Goal: Task Accomplishment & Management: Manage account settings

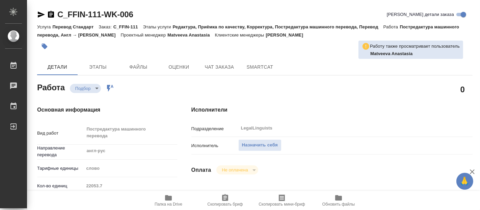
type textarea "x"
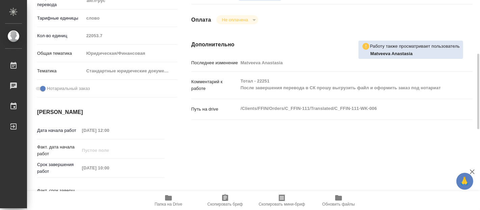
type textarea "x"
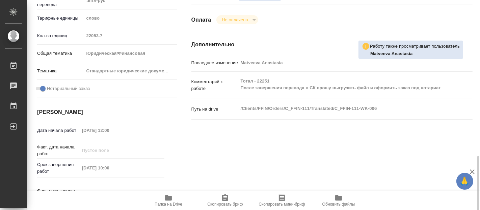
type textarea "x"
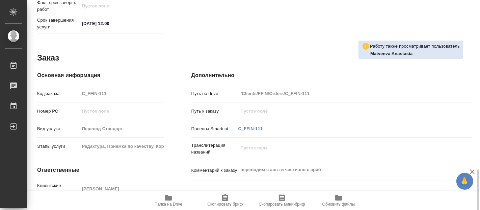
scroll to position [373, 0]
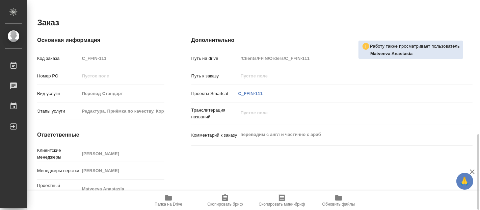
type textarea "x"
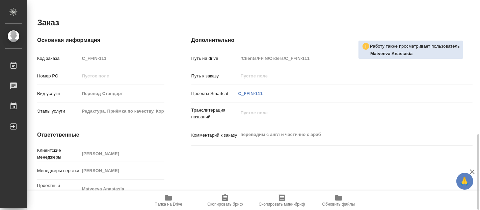
type textarea "x"
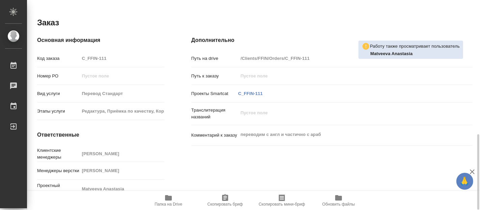
drag, startPoint x: 172, startPoint y: 196, endPoint x: 173, endPoint y: 192, distance: 4.0
click at [172, 196] on icon "button" at bounding box center [168, 197] width 8 height 8
type textarea "x"
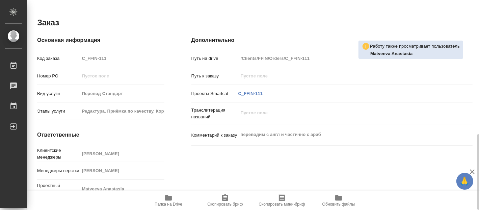
type textarea "x"
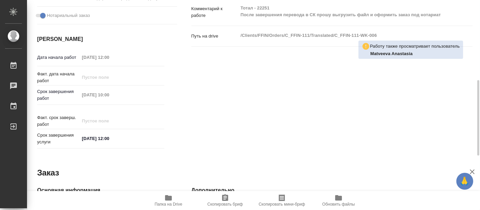
type textarea "x"
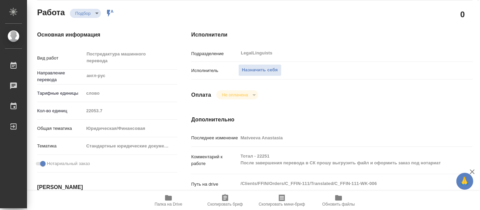
scroll to position [0, 0]
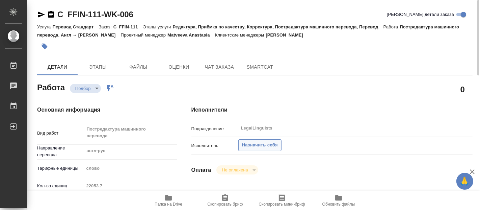
click at [255, 145] on span "Назначить себя" at bounding box center [260, 145] width 36 height 8
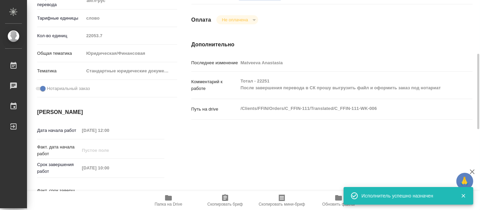
scroll to position [300, 0]
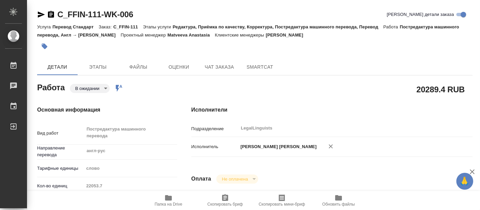
type textarea "x"
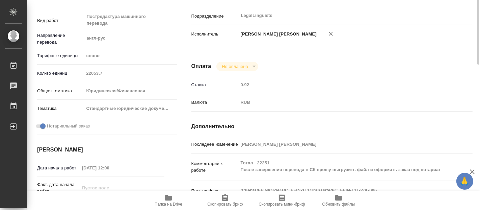
type textarea "x"
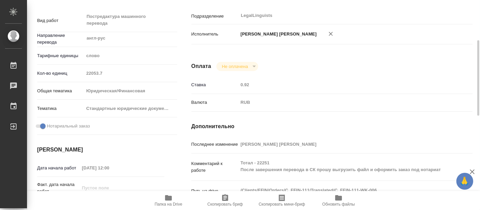
type textarea "x"
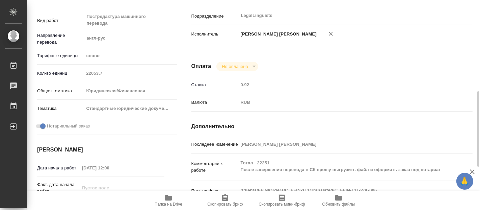
scroll to position [150, 0]
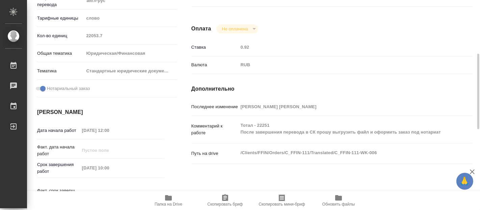
type textarea "x"
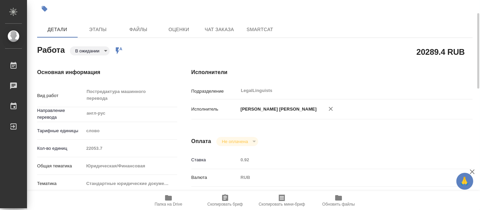
type textarea "x"
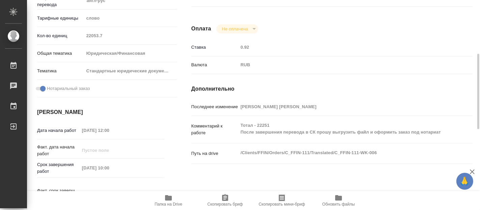
scroll to position [0, 0]
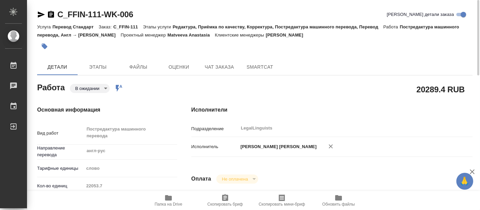
click at [103, 90] on body "🙏 .cls-1 fill:#fff; AWATERA Fadeeva Elena Работы 0 Чаты График Выйти C_FFIN-111…" at bounding box center [240, 105] width 480 height 210
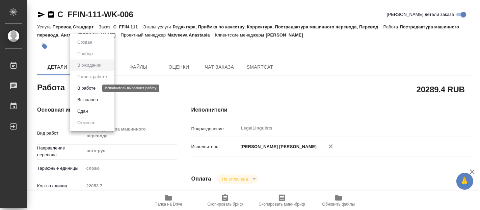
click at [88, 88] on button "В работе" at bounding box center [86, 87] width 22 height 7
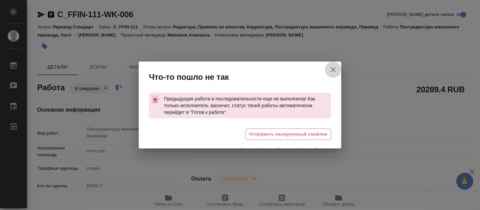
click at [330, 70] on icon "button" at bounding box center [333, 69] width 8 height 8
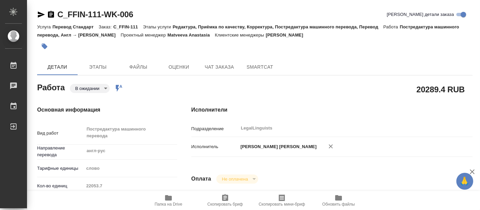
type textarea "x"
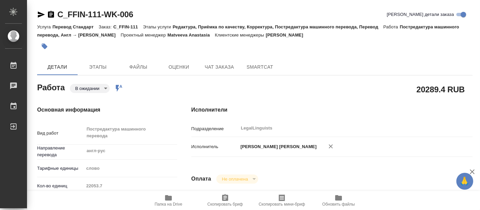
type textarea "x"
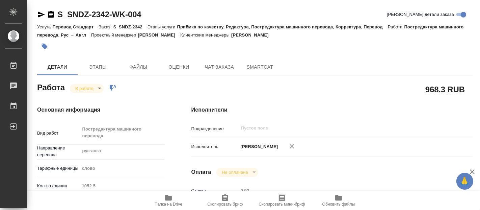
type textarea "x"
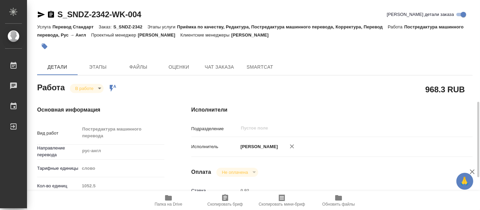
type textarea "x"
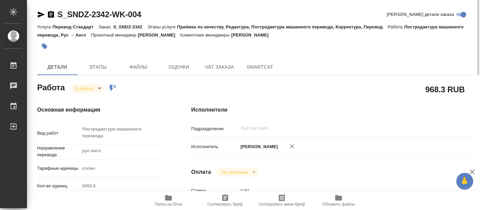
click at [99, 85] on body "🙏 .cls-1 fill:#fff; AWATERA [PERSON_NAME] 0 Чаты График Выйти S_SNDZ-2342-WK-00…" at bounding box center [240, 105] width 480 height 210
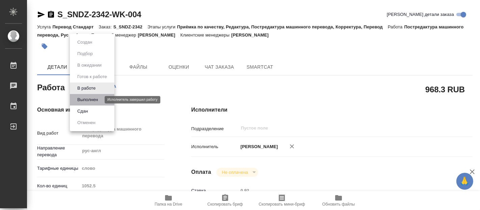
click at [87, 98] on button "Выполнен" at bounding box center [87, 99] width 25 height 7
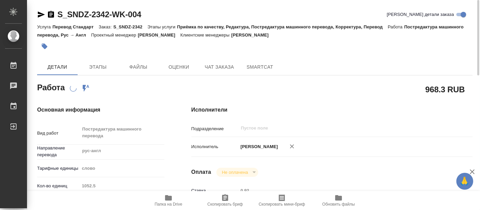
click at [166, 202] on span "Папка на Drive" at bounding box center [169, 204] width 28 height 5
type textarea "x"
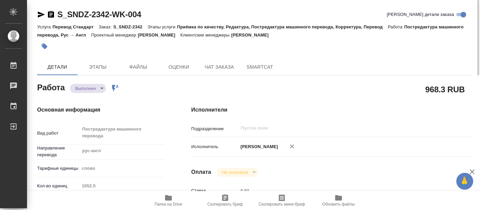
type textarea "x"
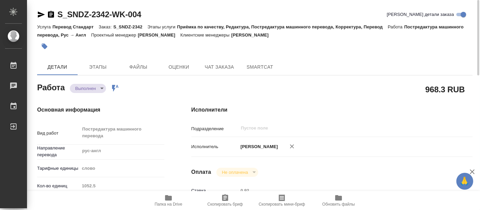
type textarea "x"
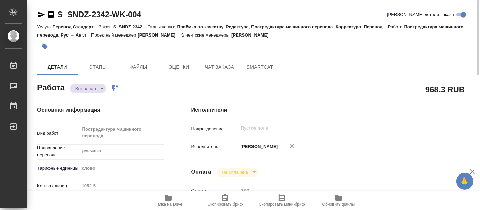
type textarea "x"
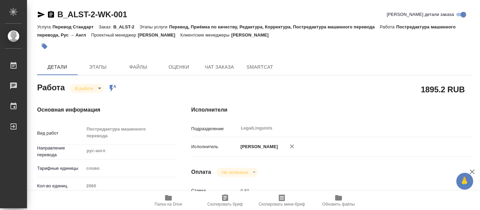
type textarea "x"
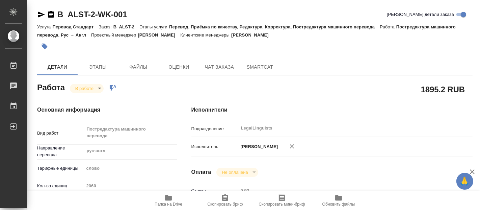
type textarea "x"
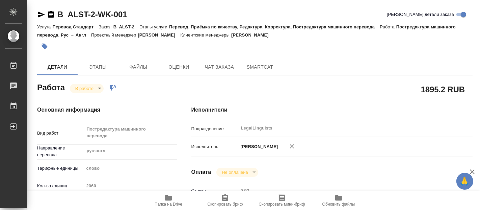
type textarea "x"
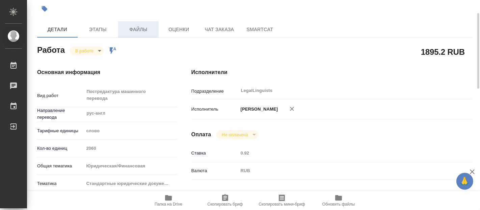
type textarea "x"
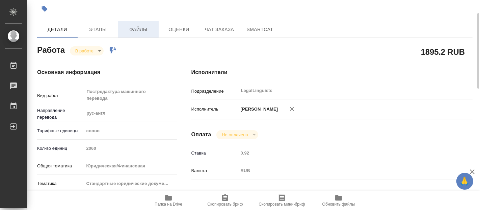
scroll to position [75, 0]
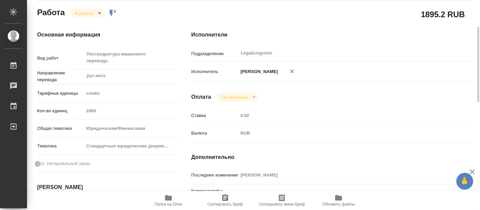
type textarea "x"
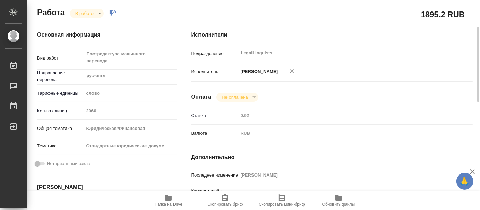
type textarea "x"
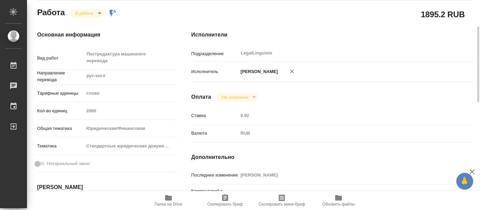
type textarea "x"
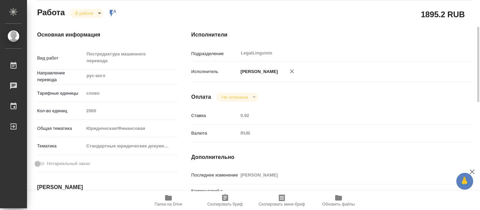
type textarea "x"
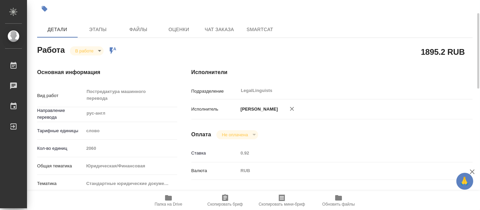
scroll to position [0, 0]
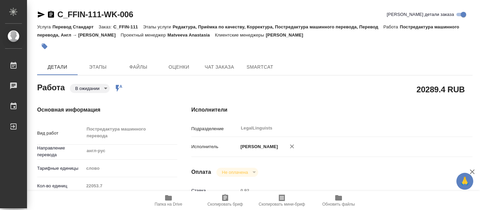
type textarea "x"
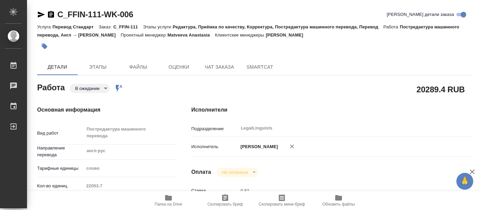
type textarea "x"
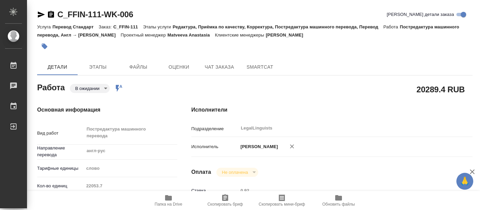
type textarea "x"
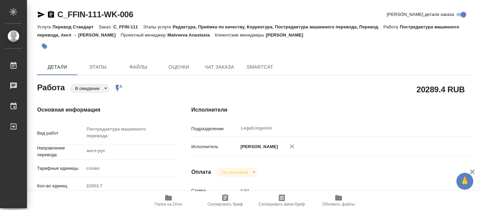
type textarea "x"
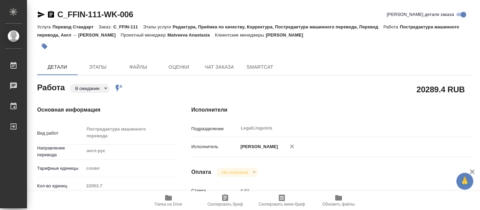
type textarea "x"
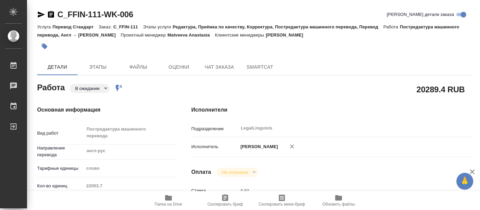
type textarea "x"
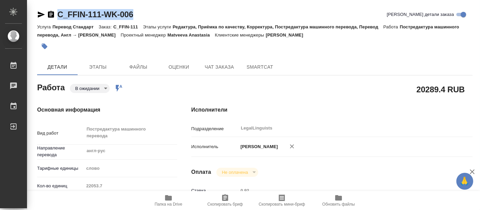
drag, startPoint x: 146, startPoint y: 10, endPoint x: 45, endPoint y: 9, distance: 100.3
click at [45, 9] on div "C_FFIN-111-WK-006 Кратко детали заказа" at bounding box center [255, 14] width 436 height 11
copy link "C_FFIN-111-WK-006"
drag, startPoint x: 153, startPoint y: 13, endPoint x: 59, endPoint y: 19, distance: 94.4
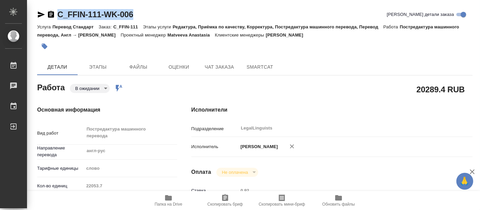
click at [59, 19] on div "C_FFIN-111-WK-006 Кратко детали заказа" at bounding box center [255, 14] width 436 height 11
copy link "C_FFIN-111-WK-006"
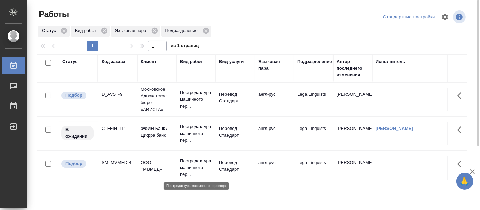
click at [192, 163] on p "Постредактура машинного пер..." at bounding box center [196, 167] width 32 height 20
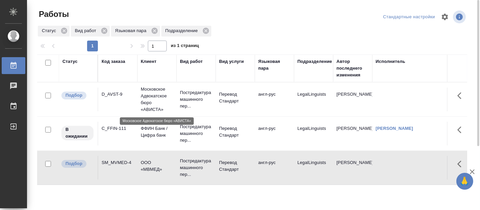
click at [159, 91] on p "Московское Адвокатское бюро «АВИСТА»" at bounding box center [157, 99] width 32 height 27
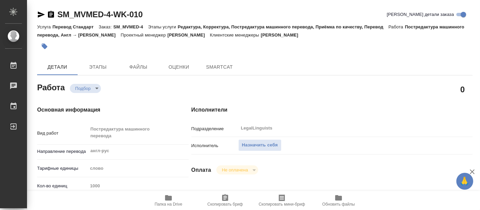
type textarea "x"
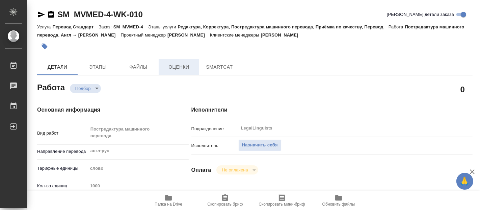
type textarea "x"
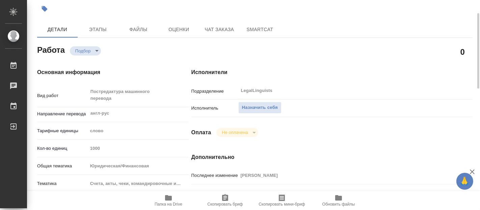
scroll to position [75, 0]
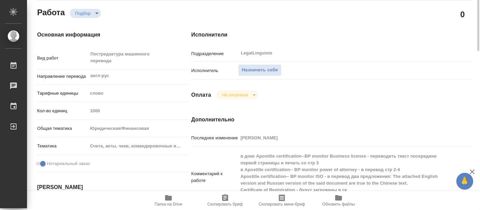
type textarea "x"
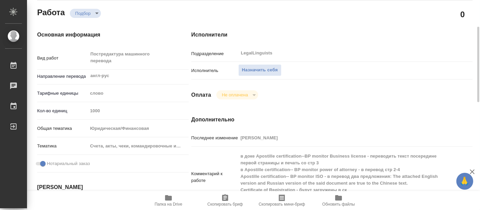
type textarea "x"
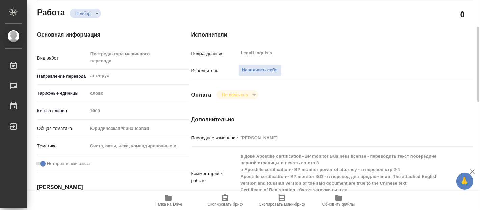
type textarea "x"
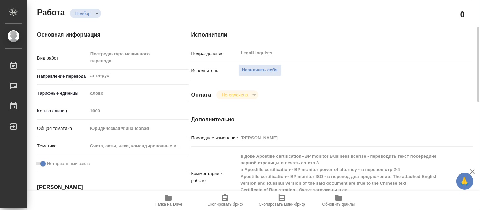
type textarea "x"
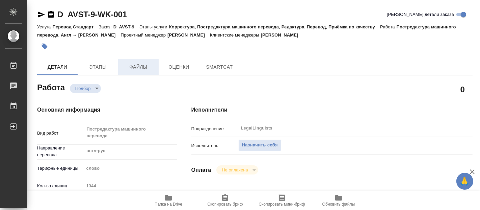
type textarea "x"
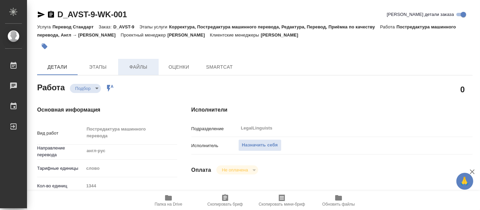
type textarea "x"
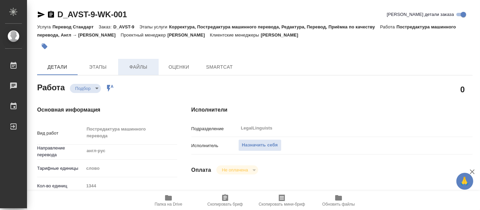
type textarea "x"
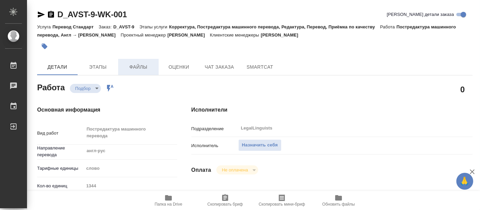
type textarea "x"
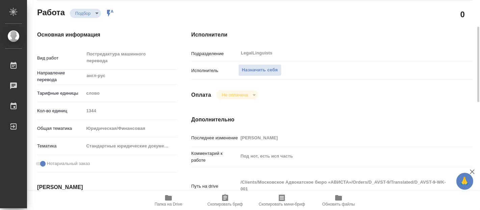
type textarea "x"
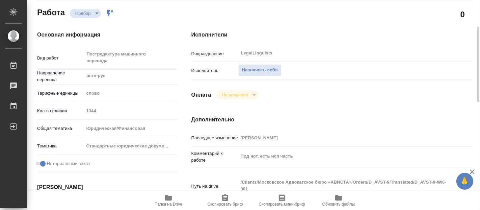
scroll to position [112, 0]
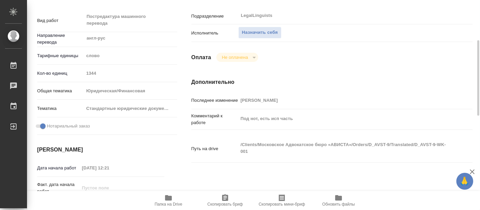
type textarea "x"
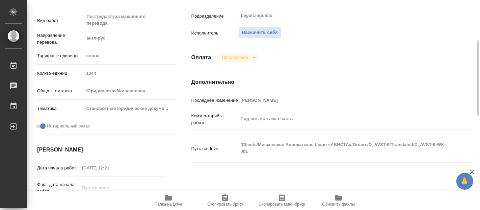
type textarea "x"
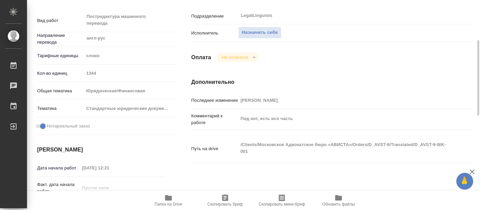
type textarea "x"
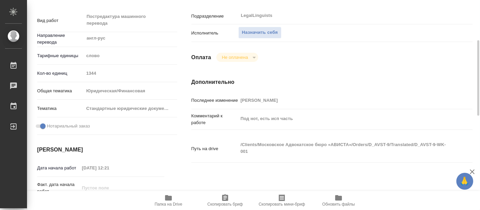
type textarea "x"
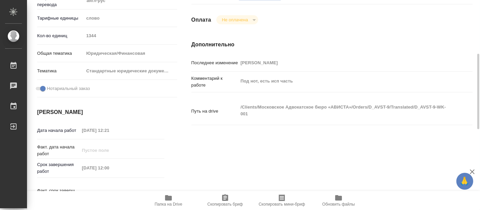
scroll to position [187, 0]
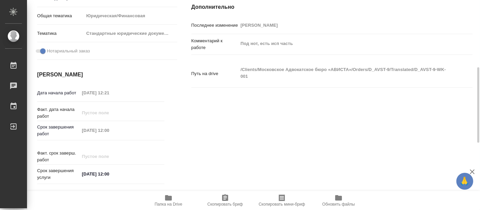
type textarea "x"
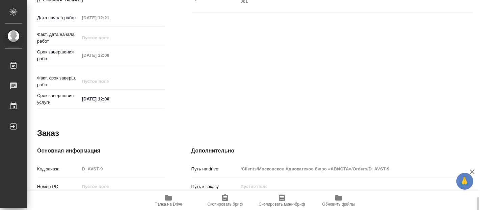
scroll to position [373, 0]
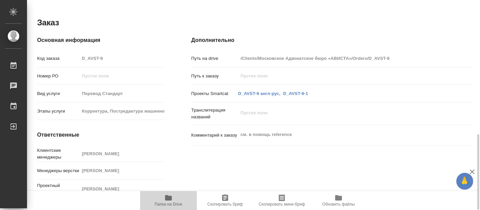
click at [168, 199] on icon "button" at bounding box center [168, 197] width 7 height 5
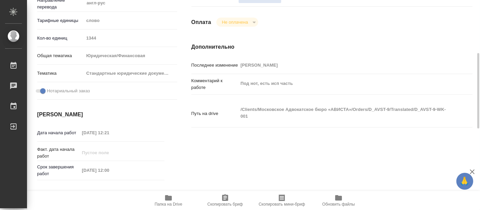
scroll to position [0, 0]
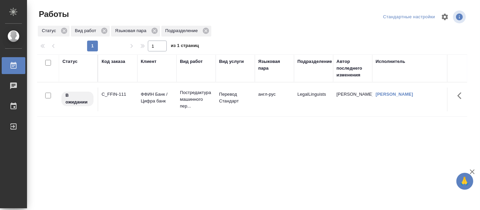
click at [67, 157] on div "Статус Код заказа Клиент Вид работ Вид услуги Языковая пара Подразделение Автор…" at bounding box center [252, 175] width 430 height 243
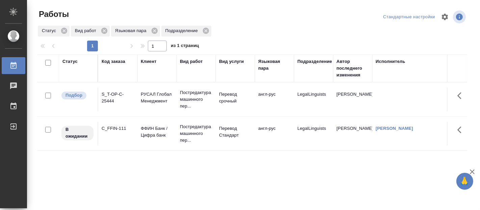
click at [45, 177] on div "Статус Код заказа Клиент Вид работ Вид услуги Языковая пара Подразделение Автор…" at bounding box center [252, 175] width 430 height 243
drag, startPoint x: 61, startPoint y: 174, endPoint x: 72, endPoint y: 167, distance: 12.5
click at [61, 174] on div "Статус Код заказа Клиент Вид работ Вид услуги Языковая пара Подразделение Автор…" at bounding box center [252, 175] width 430 height 243
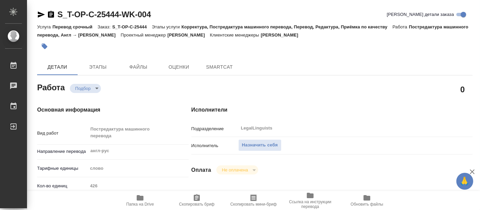
type textarea "x"
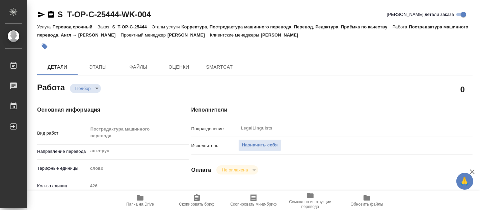
type textarea "x"
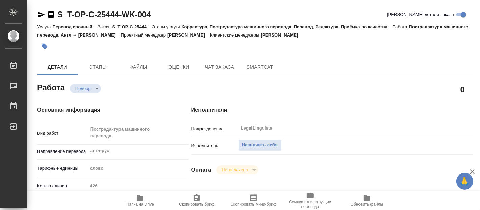
type textarea "x"
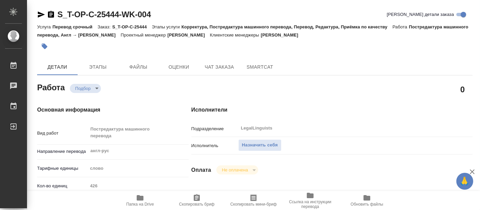
type textarea "x"
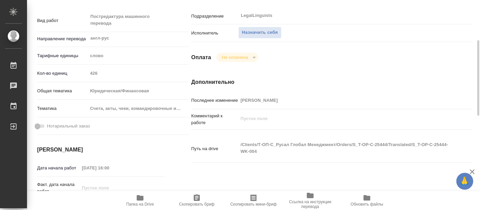
type textarea "x"
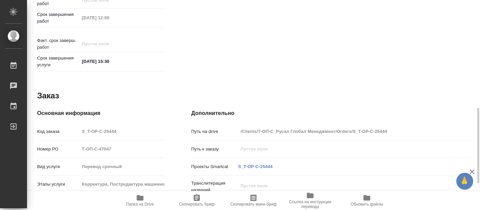
scroll to position [373, 0]
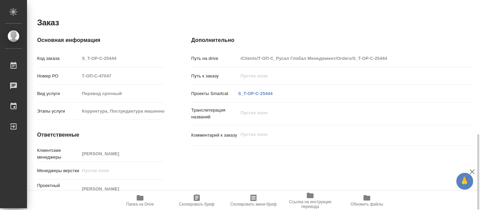
type textarea "x"
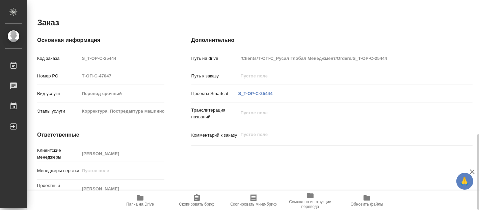
click at [139, 199] on icon "button" at bounding box center [140, 197] width 7 height 5
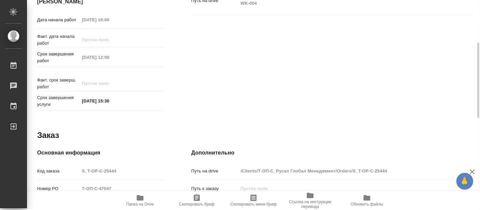
scroll to position [223, 0]
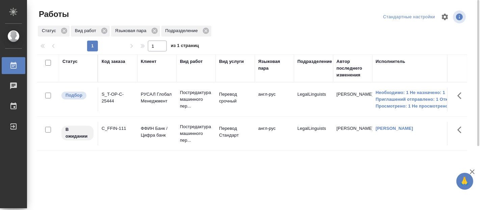
click at [182, 177] on div "Статус Код заказа Клиент Вид работ Вид услуги Языковая пара Подразделение Автор…" at bounding box center [252, 175] width 430 height 243
click at [54, 183] on div "Статус Код заказа Клиент Вид работ Вид услуги Языковая пара Подразделение Автор…" at bounding box center [252, 175] width 430 height 243
